Goal: Task Accomplishment & Management: Use online tool/utility

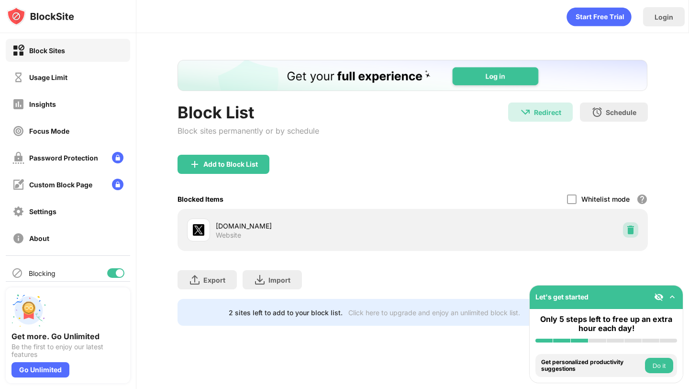
click at [633, 233] on img at bounding box center [631, 230] width 10 height 10
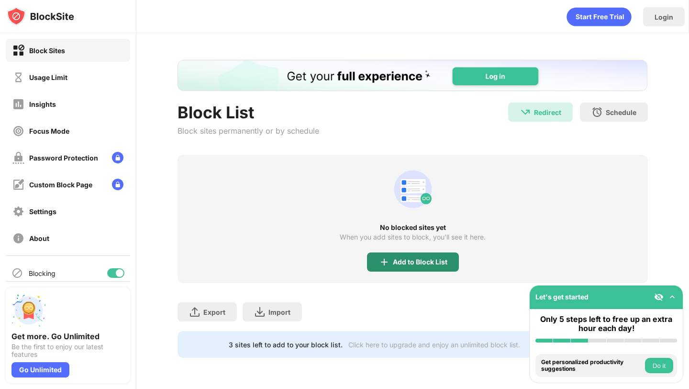
click at [397, 265] on div "Add to Block List" at bounding box center [420, 262] width 55 height 8
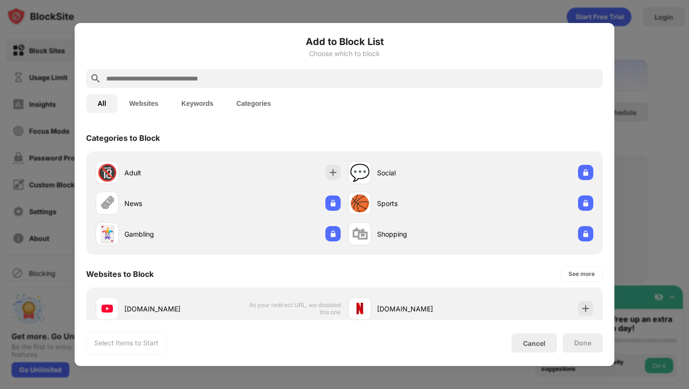
click at [379, 73] on input "text" at bounding box center [352, 78] width 494 height 11
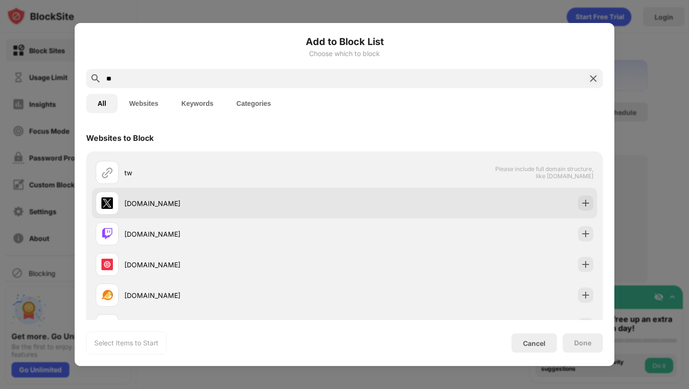
type input "**"
click at [158, 202] on div "[DOMAIN_NAME]" at bounding box center [234, 203] width 220 height 10
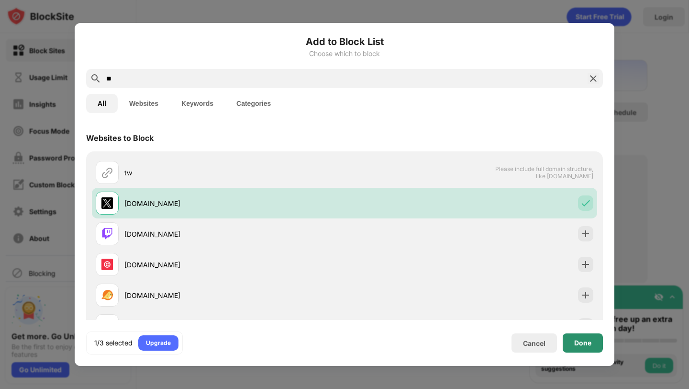
click at [583, 341] on div "Done" at bounding box center [582, 343] width 17 height 8
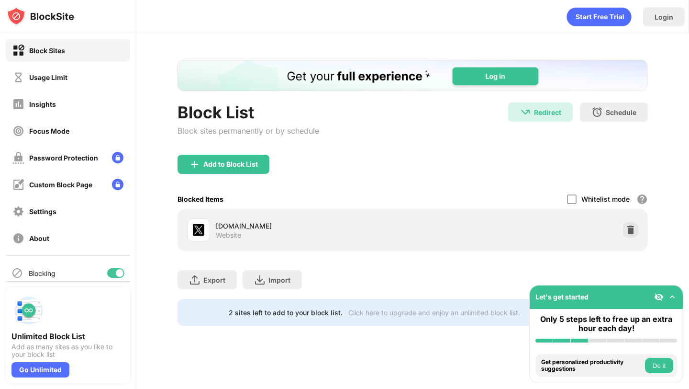
click at [629, 226] on img at bounding box center [631, 230] width 10 height 10
